Goal: Task Accomplishment & Management: Complete application form

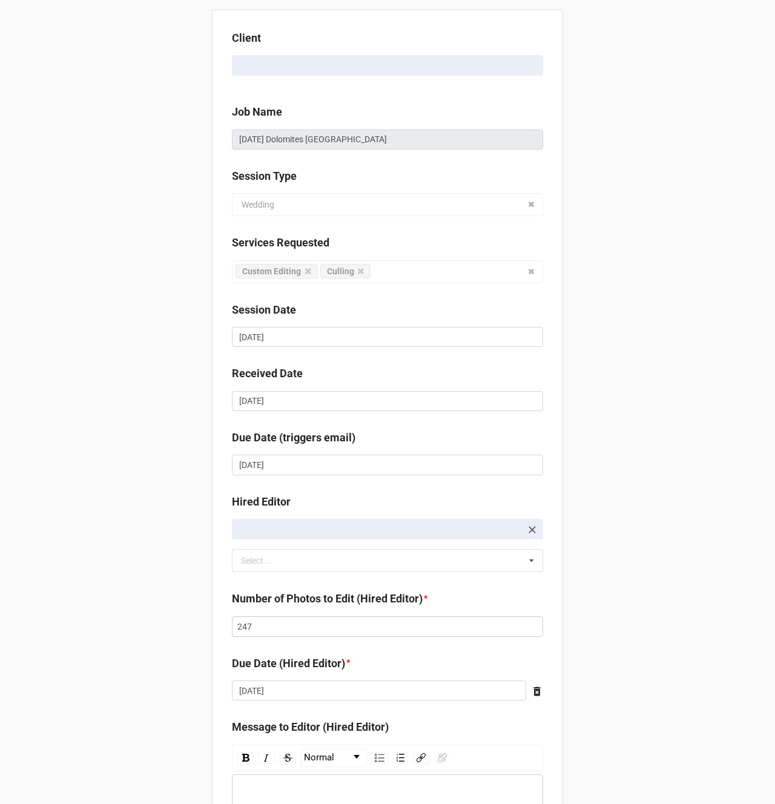
scroll to position [162, 0]
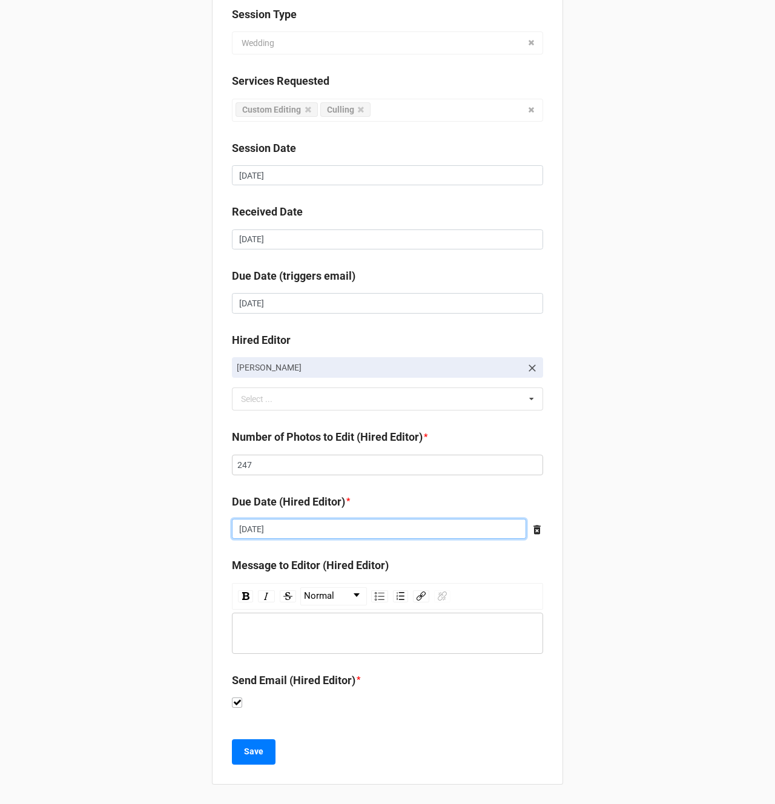
click at [291, 527] on input "[DATE]" at bounding box center [379, 529] width 294 height 21
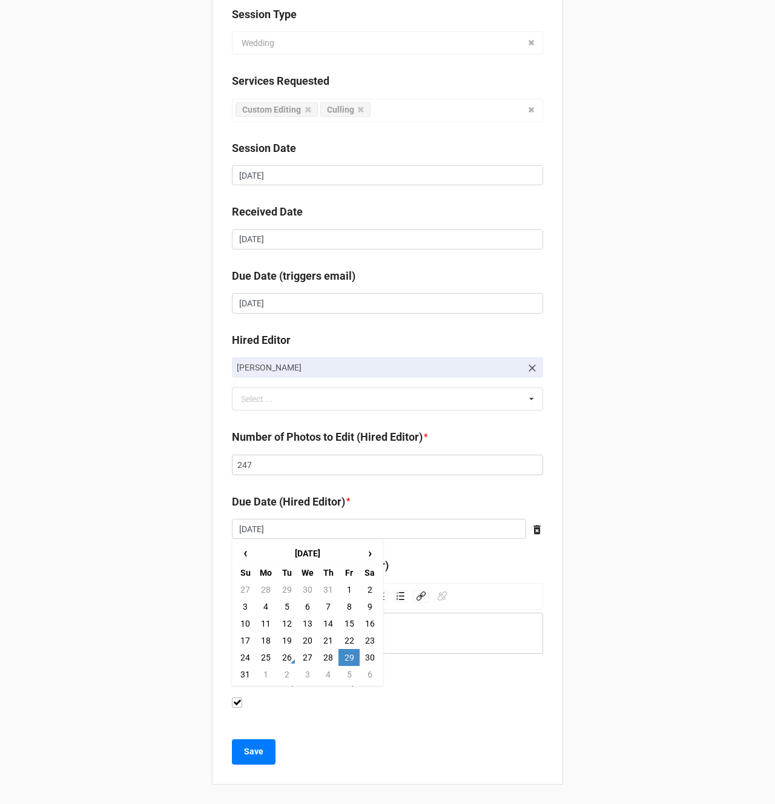
click at [165, 518] on div "Client [PERSON_NAME] Job Name [DATE] Dolomites [GEOGRAPHIC_DATA] Session Type W…" at bounding box center [387, 321] width 775 height 966
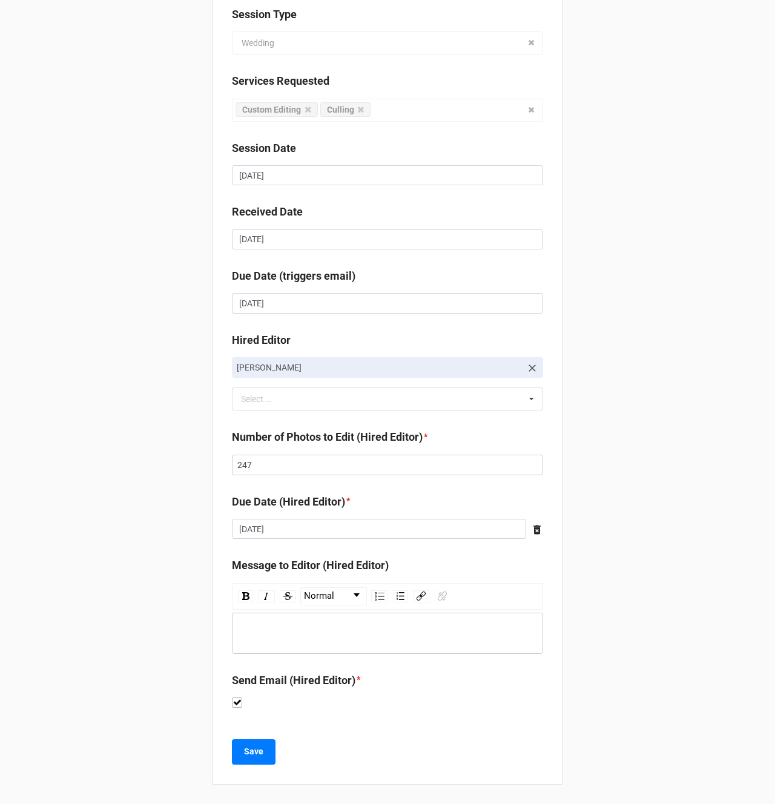
click at [289, 627] on div "rdw-editor" at bounding box center [388, 633] width 300 height 13
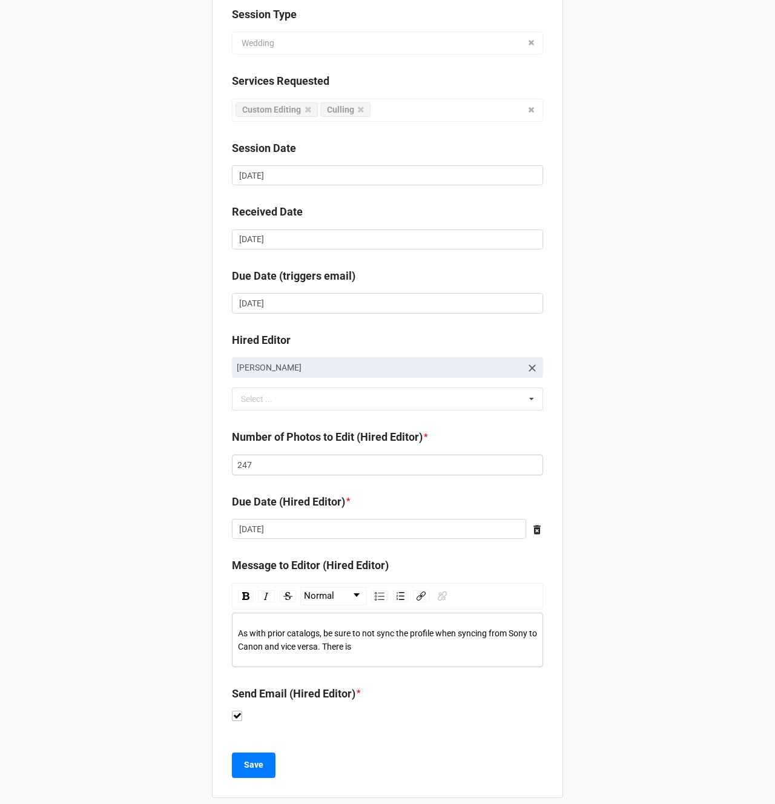
click at [442, 632] on span "As with prior catalogs, be sure to not sync the profile when syncing from Sony …" at bounding box center [388, 639] width 301 height 23
click at [456, 650] on div "As with prior catalogs, be sure to not sync the profile or contrast when syncin…" at bounding box center [388, 640] width 300 height 27
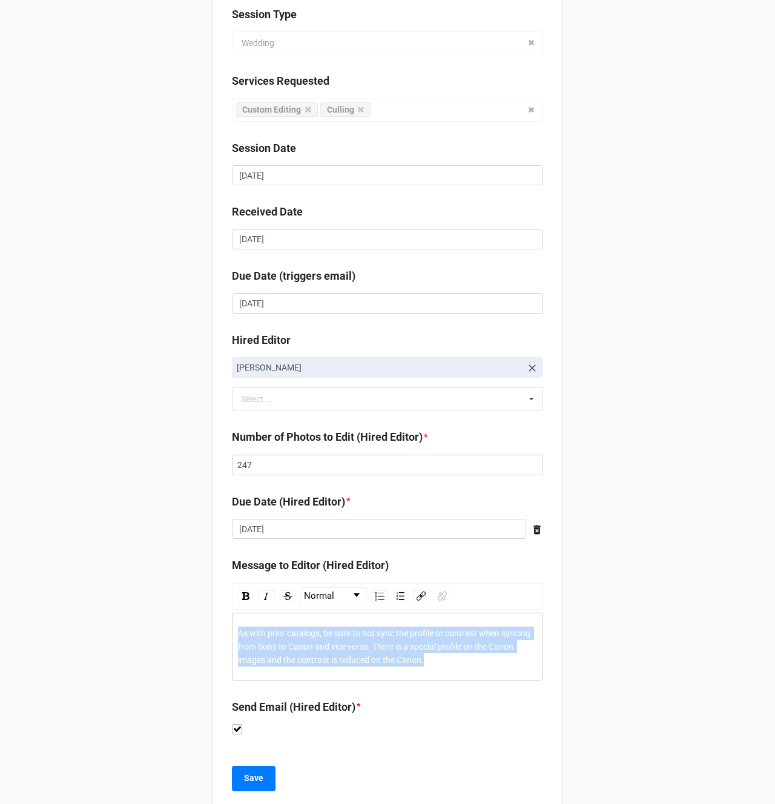
copy span "As with prior catalogs, be sure to not sync the profile or contrast when syncin…"
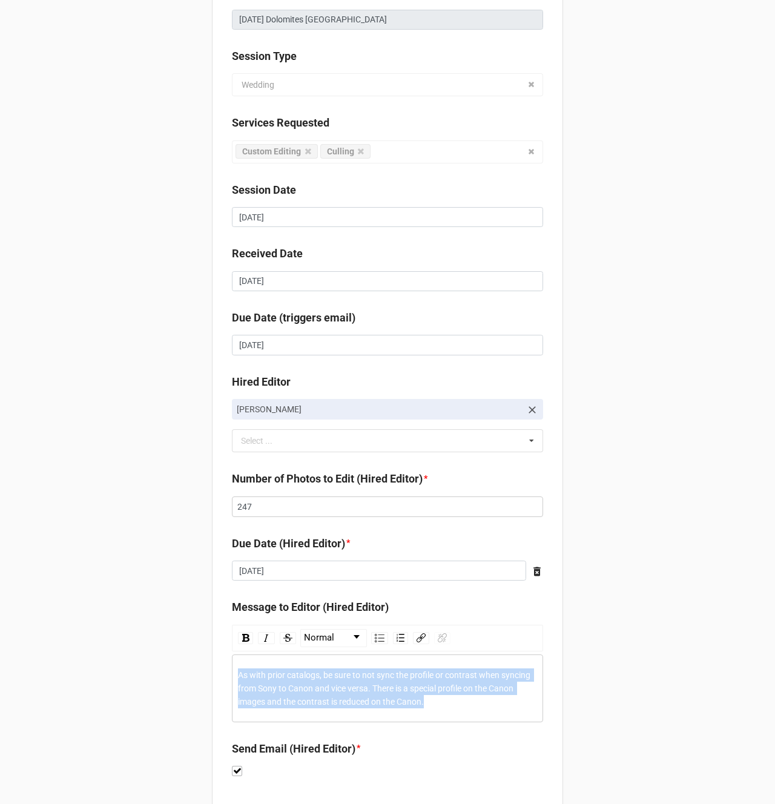
scroll to position [82, 0]
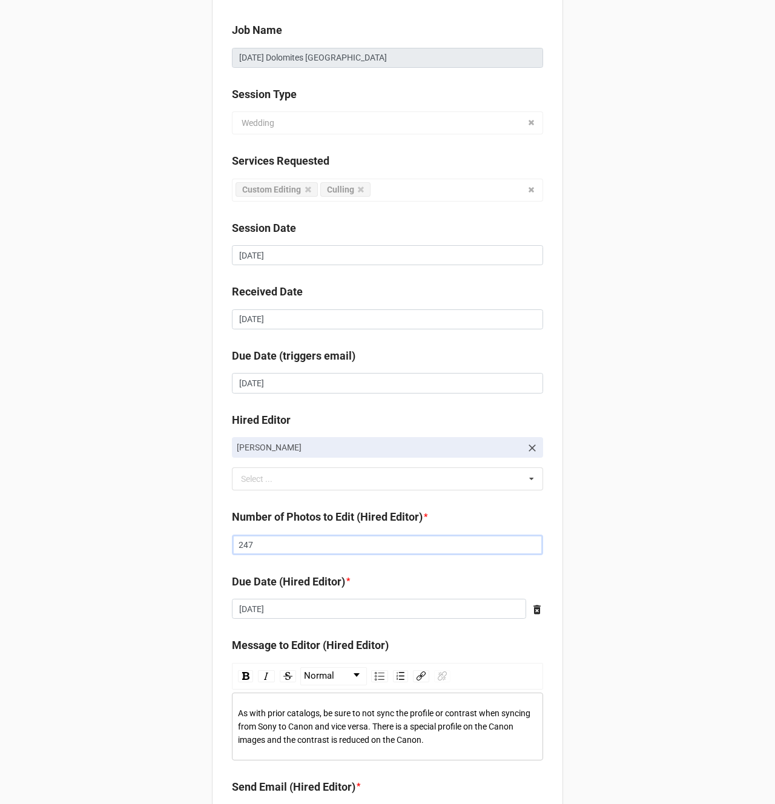
click at [249, 538] on input "247" at bounding box center [387, 545] width 311 height 21
type input "234"
click at [144, 544] on div "Client [PERSON_NAME] Job Name [DATE] Dolomites [GEOGRAPHIC_DATA] Session Type W…" at bounding box center [387, 414] width 775 height 992
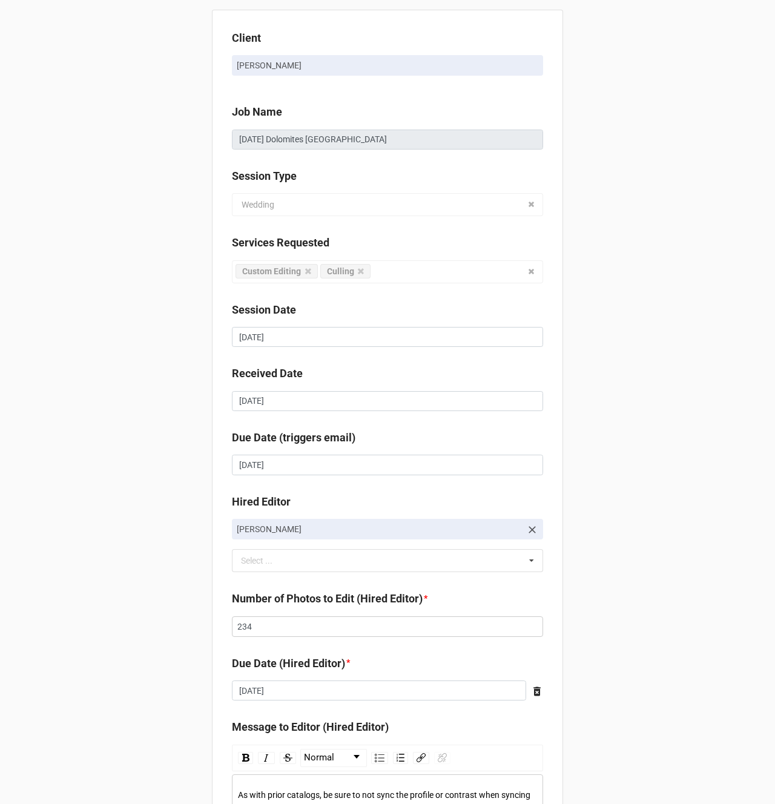
scroll to position [188, 0]
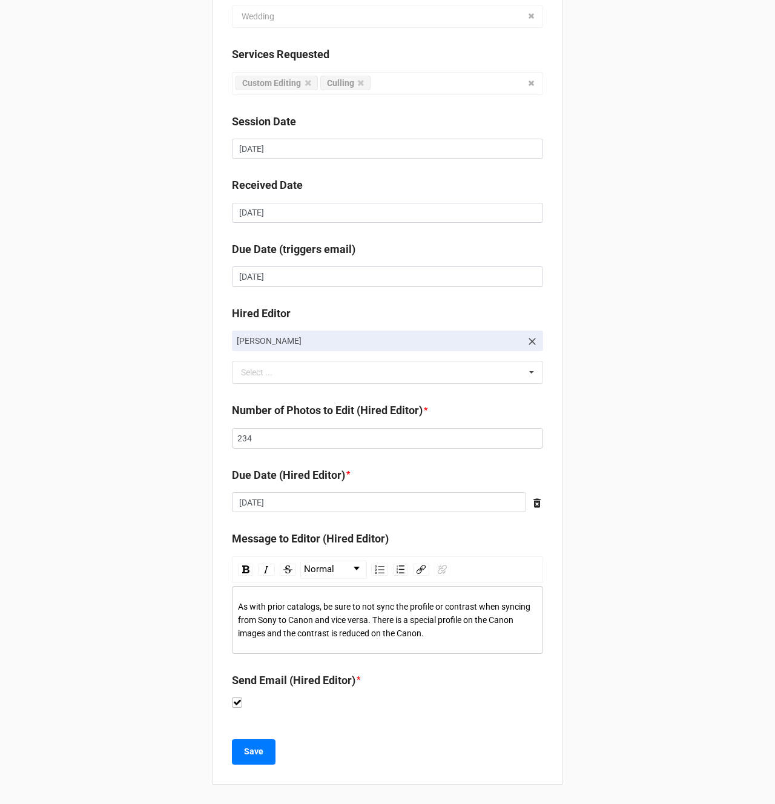
click at [390, 624] on span "As with prior catalogs, be sure to not sync the profile or contrast when syncin…" at bounding box center [385, 620] width 294 height 36
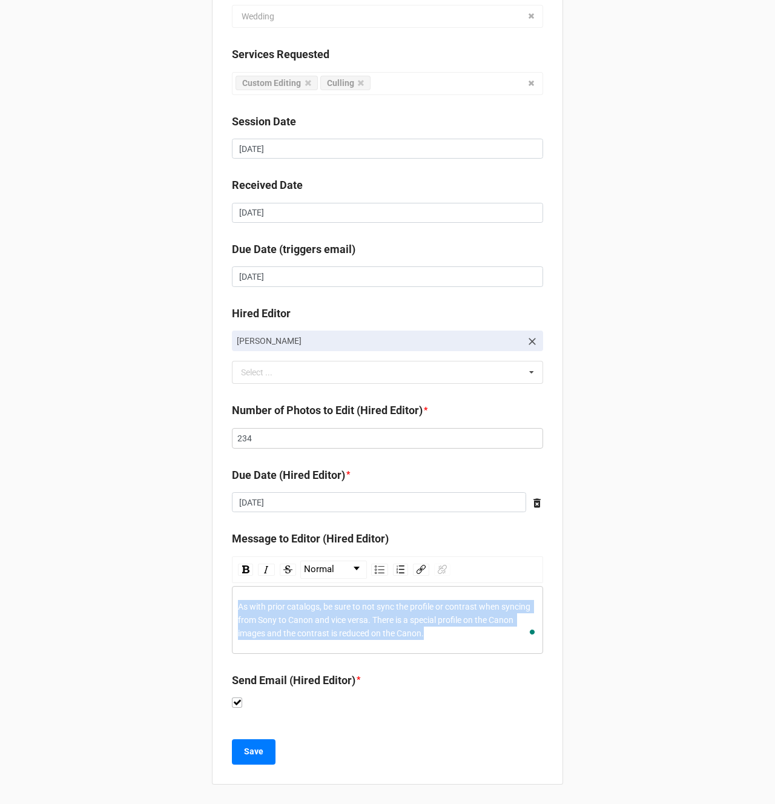
click at [390, 624] on span "As with prior catalogs, be sure to not sync the profile or contrast when syncin…" at bounding box center [385, 620] width 294 height 36
copy span "As with prior catalogs, be sure to not sync the profile or contrast when syncin…"
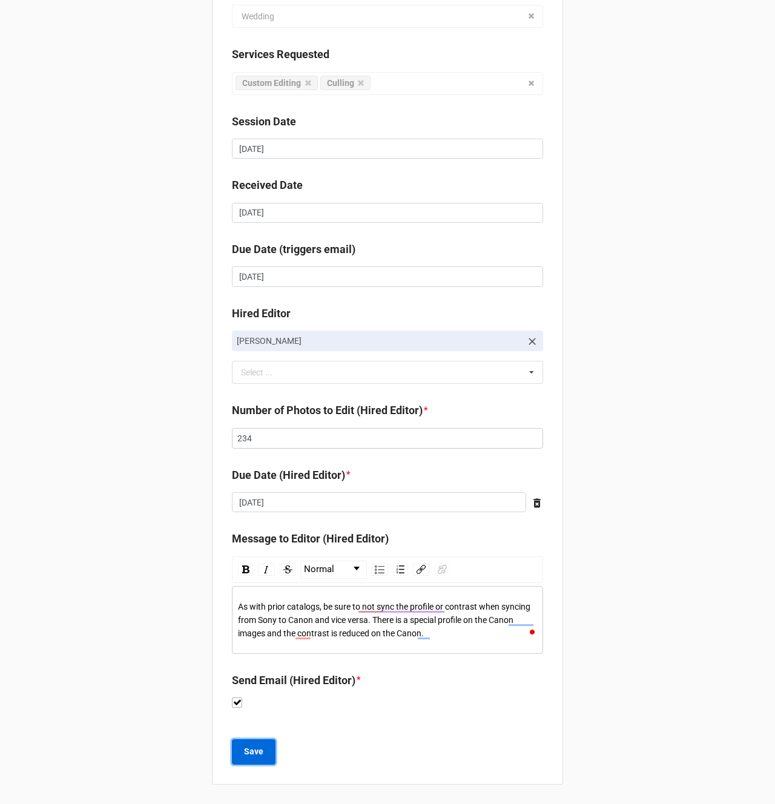
click at [252, 751] on b "Save" at bounding box center [253, 751] width 19 height 13
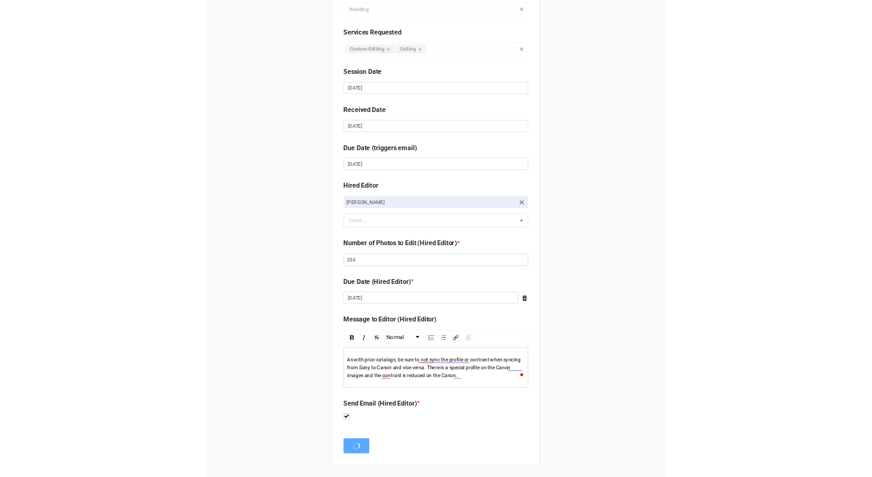
scroll to position [0, 0]
